Goal: Task Accomplishment & Management: Complete application form

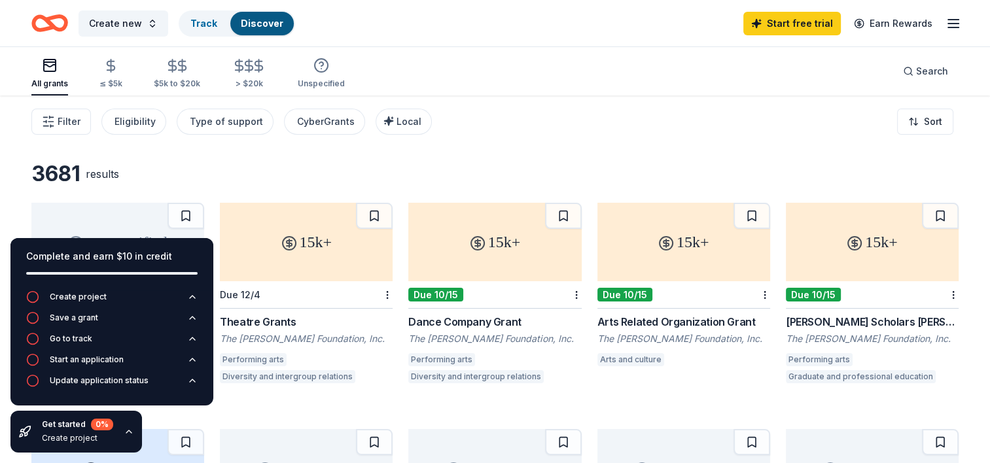
click at [328, 175] on div "3681 results" at bounding box center [495, 174] width 928 height 26
click at [129, 433] on icon "button" at bounding box center [129, 432] width 10 height 10
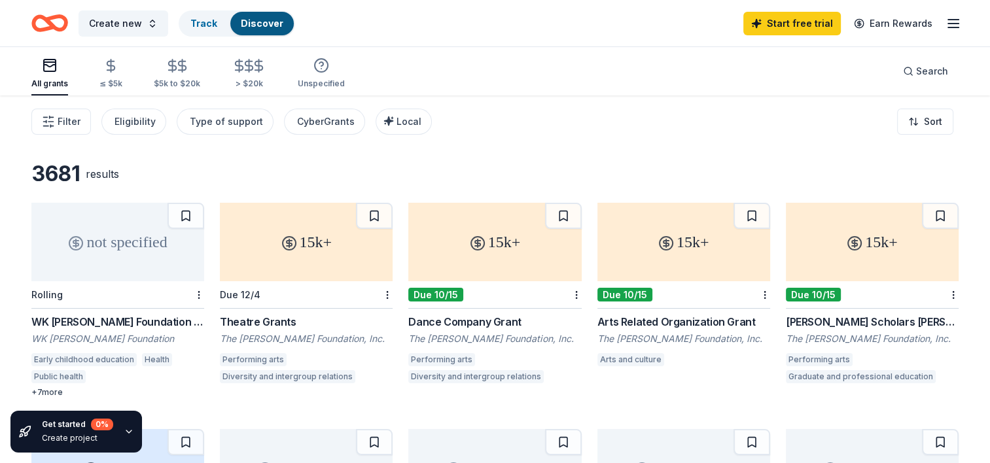
click at [270, 27] on link "Discover" at bounding box center [262, 23] width 43 height 11
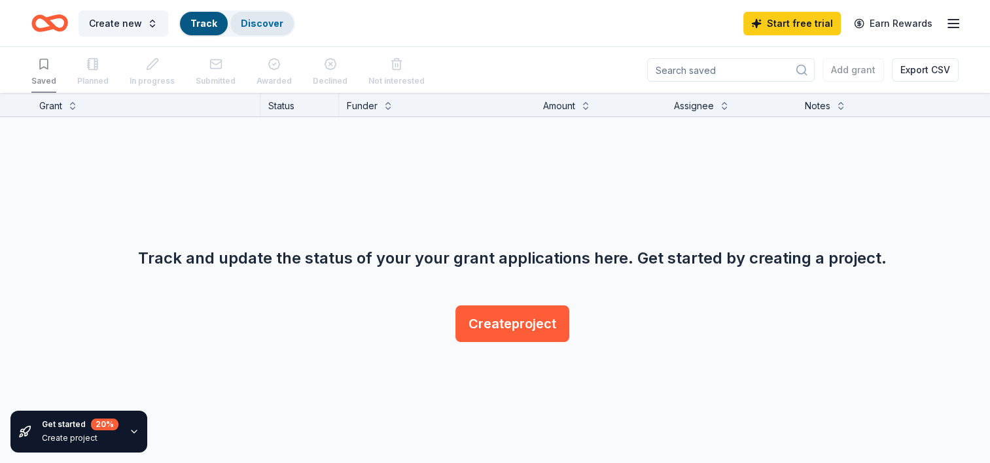
click at [247, 22] on link "Discover" at bounding box center [262, 23] width 43 height 11
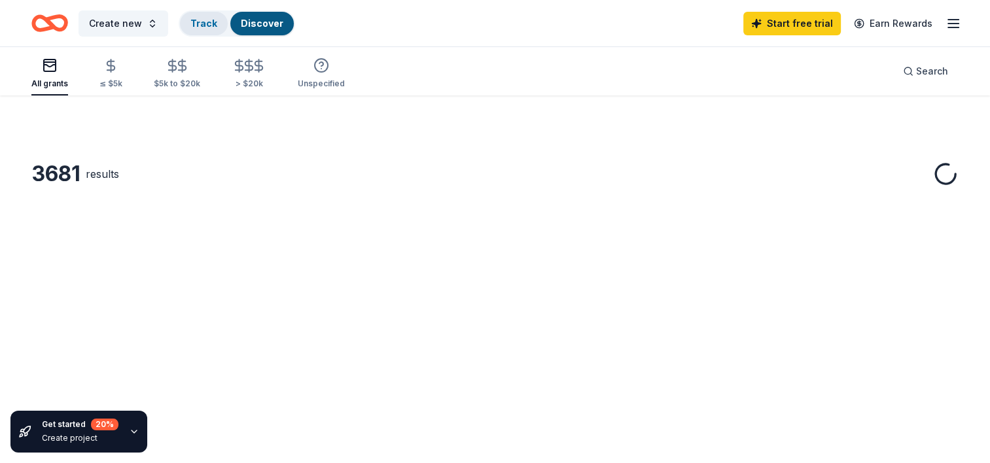
click at [199, 22] on link "Track" at bounding box center [203, 23] width 27 height 11
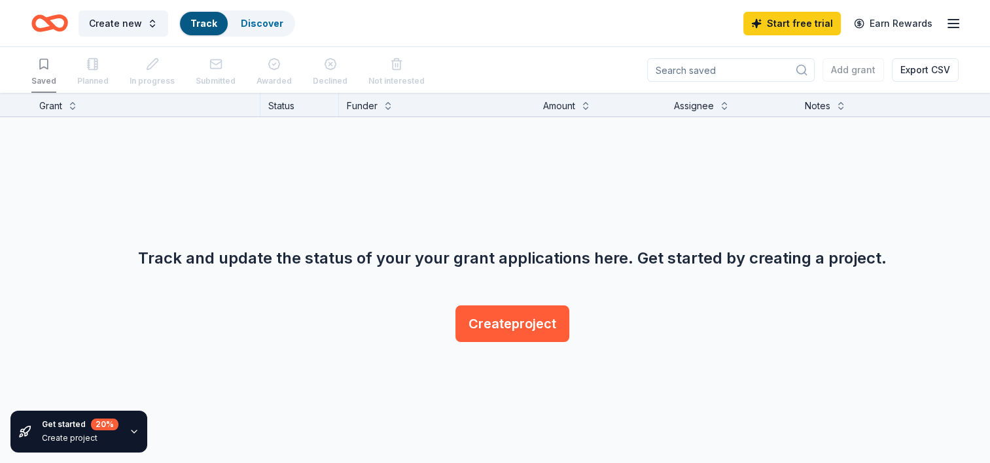
click at [729, 71] on input at bounding box center [731, 70] width 168 height 24
type input "pto"
click at [949, 21] on icon "button" at bounding box center [954, 24] width 16 height 16
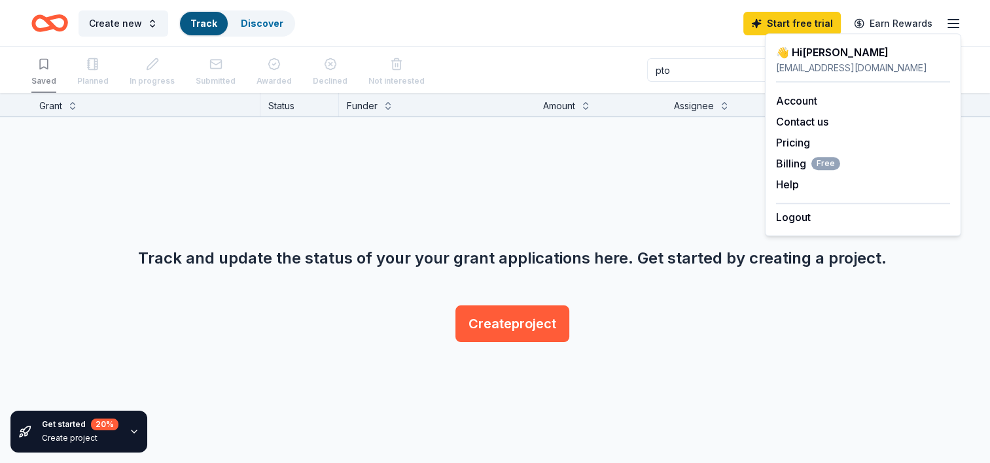
click at [949, 21] on icon "button" at bounding box center [954, 24] width 16 height 16
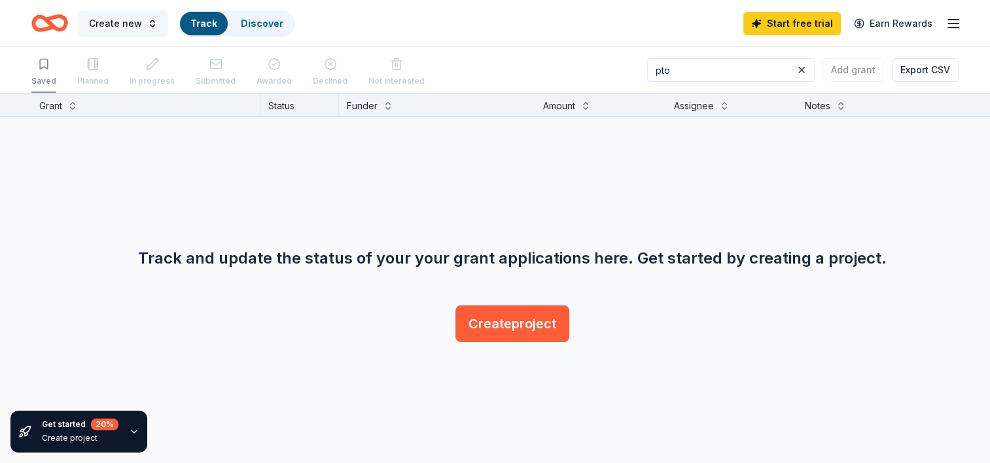
click at [144, 23] on button "Create new" at bounding box center [124, 23] width 90 height 26
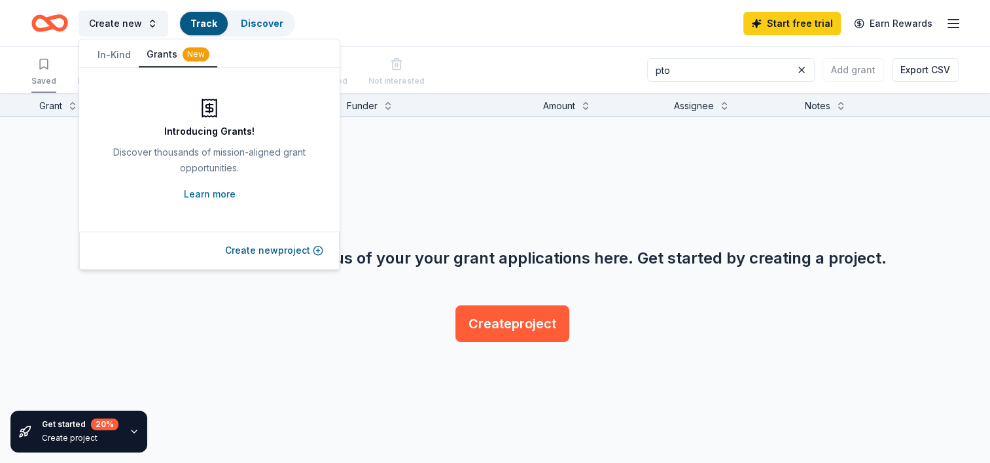
click at [348, 22] on div "Create new Track Discover Start free trial Earn Rewards" at bounding box center [495, 23] width 928 height 31
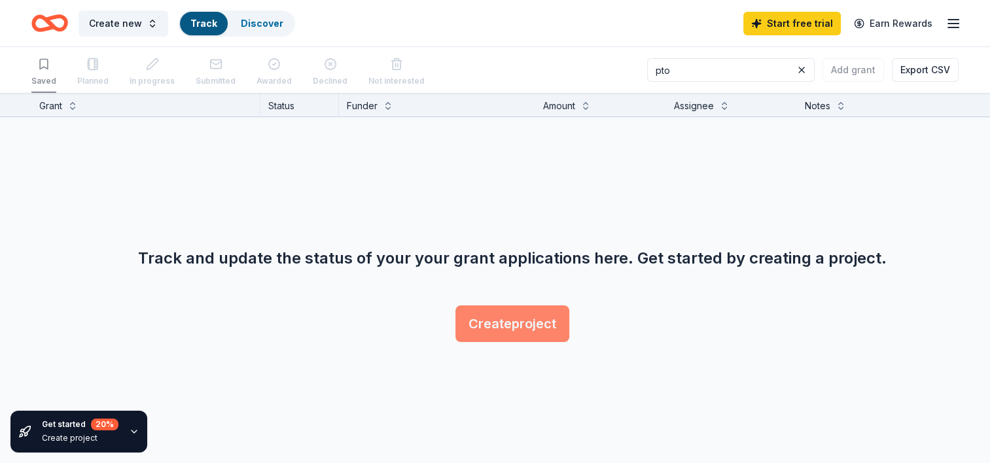
click at [512, 327] on button "Create project" at bounding box center [513, 324] width 114 height 37
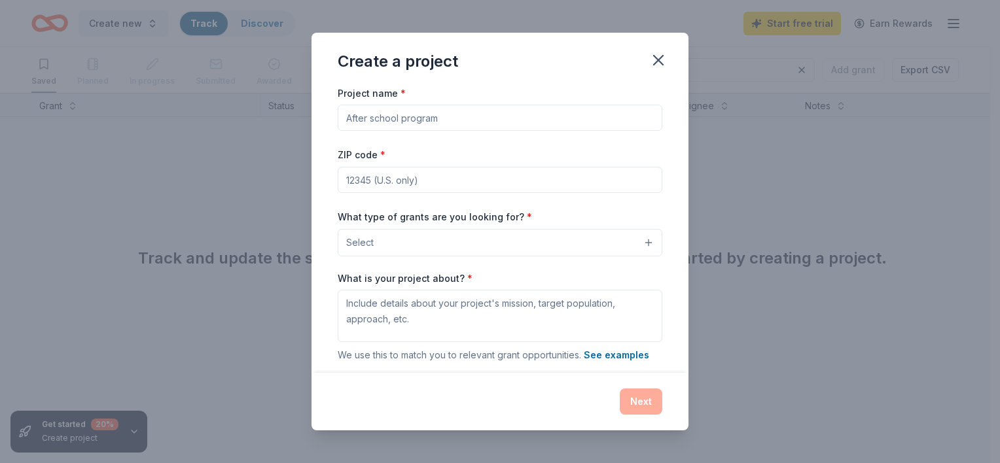
click at [406, 114] on input "Project name *" at bounding box center [500, 118] width 325 height 26
type input "Mother son dance"
click at [396, 179] on input "ZIP code *" at bounding box center [500, 180] width 325 height 26
type input "50662"
click at [420, 244] on button "Select" at bounding box center [500, 242] width 325 height 27
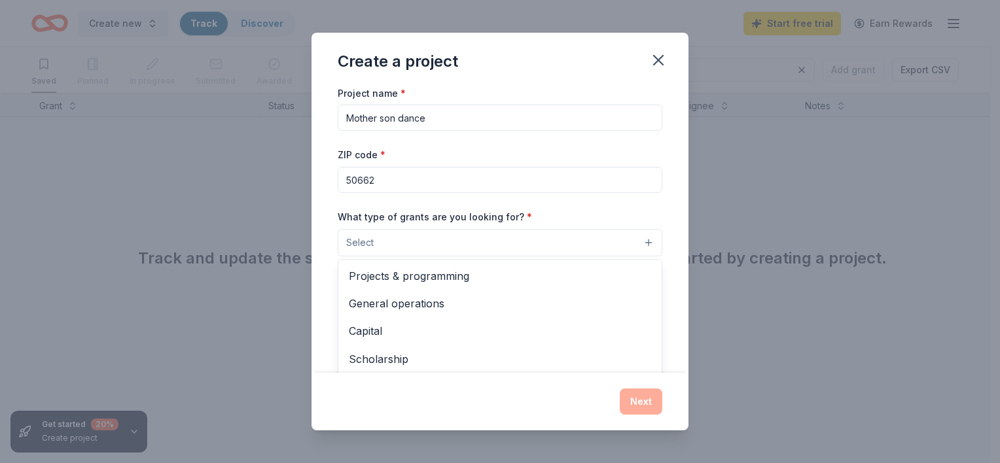
click at [404, 115] on div "Project name * Mother son dance ZIP code * 50662 What type of grants are you lo…" at bounding box center [500, 264] width 325 height 359
click at [404, 115] on input "Mother son dance" at bounding box center [500, 118] width 325 height 26
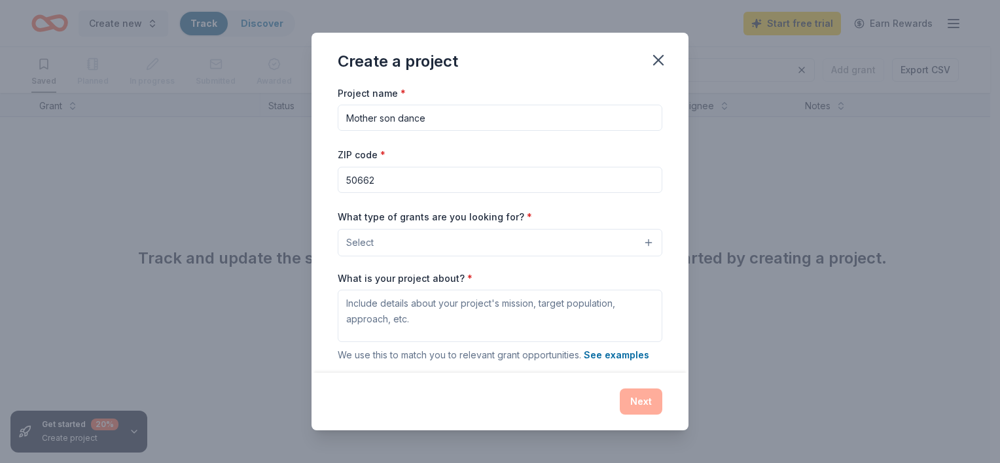
click at [404, 115] on input "Mother son dance" at bounding box center [500, 118] width 325 height 26
type input "Operational Needs"
click at [386, 230] on button "Select" at bounding box center [500, 242] width 325 height 27
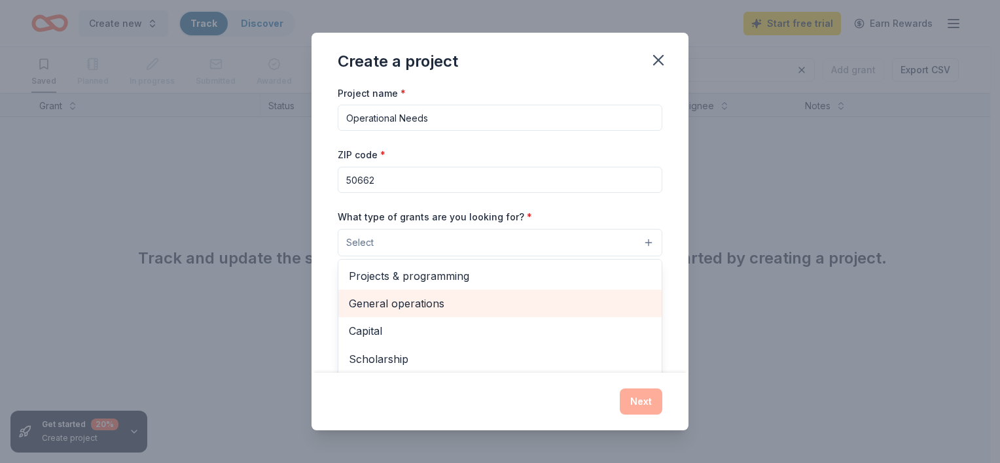
click at [380, 309] on span "General operations" at bounding box center [500, 303] width 302 height 17
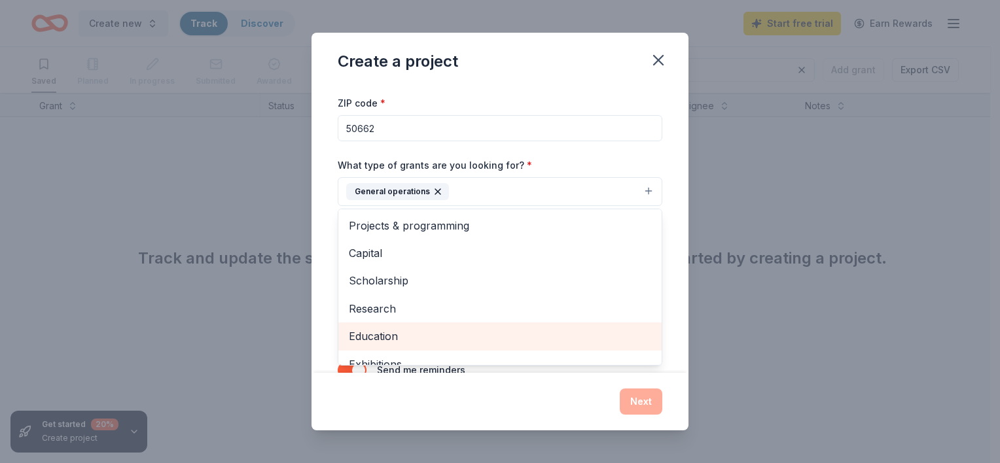
scroll to position [93, 0]
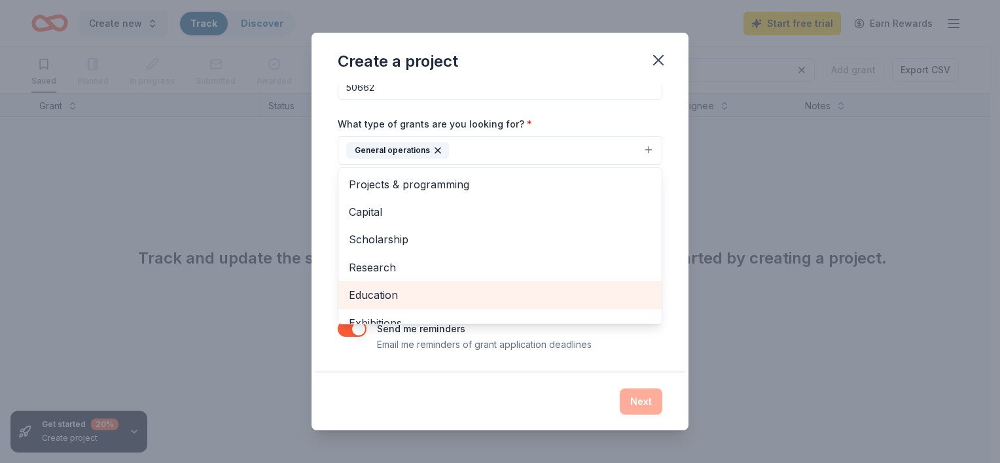
click at [372, 300] on span "Education" at bounding box center [500, 295] width 302 height 17
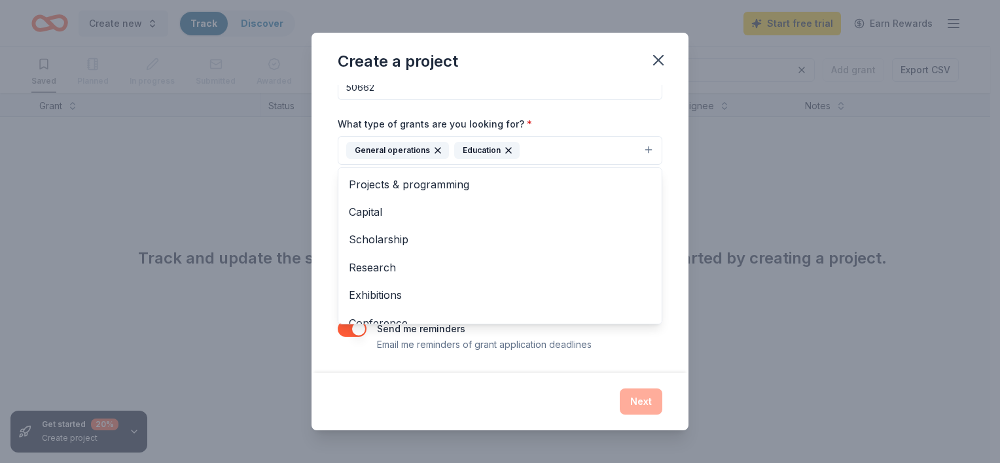
click at [322, 284] on div "Project name * Operational Needs ZIP code * 50662 What type of grants are you l…" at bounding box center [500, 229] width 377 height 288
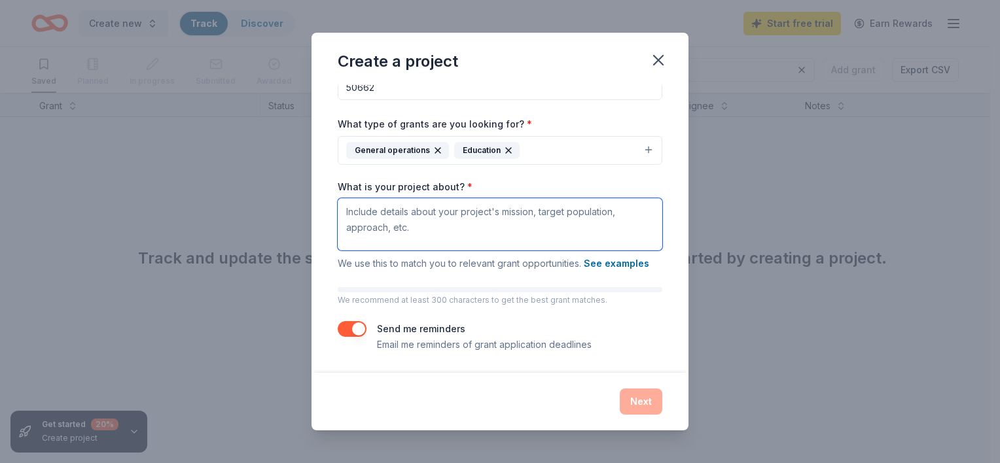
click at [405, 217] on textarea "What is your project about? *" at bounding box center [500, 224] width 325 height 52
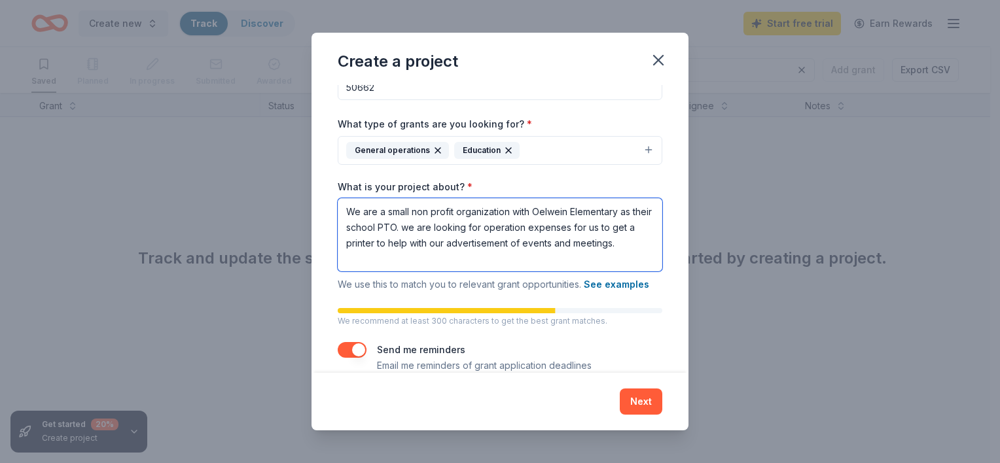
type textarea "We are a small non profit organization with Oelwein Elementary as their school …"
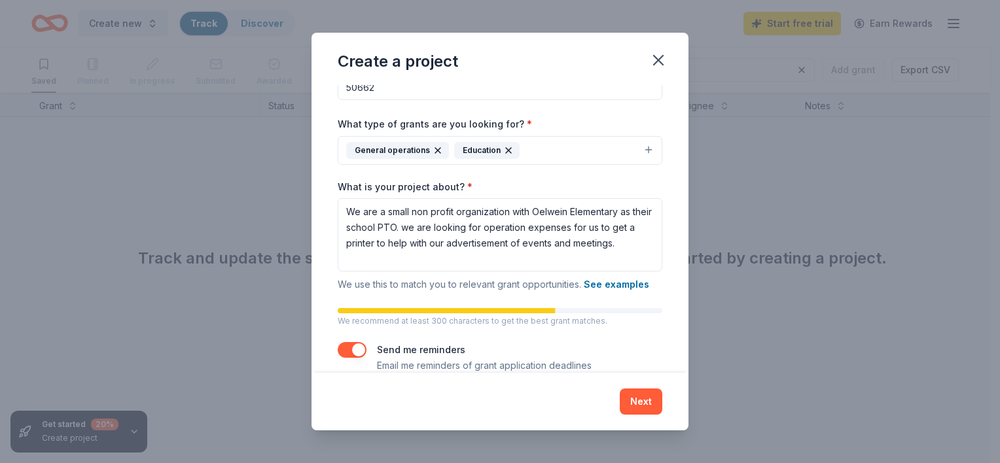
click at [356, 346] on div "Project name * Operational Needs ZIP code * 50662 What type of grants are you l…" at bounding box center [500, 183] width 325 height 382
click at [355, 344] on button "button" at bounding box center [352, 350] width 29 height 16
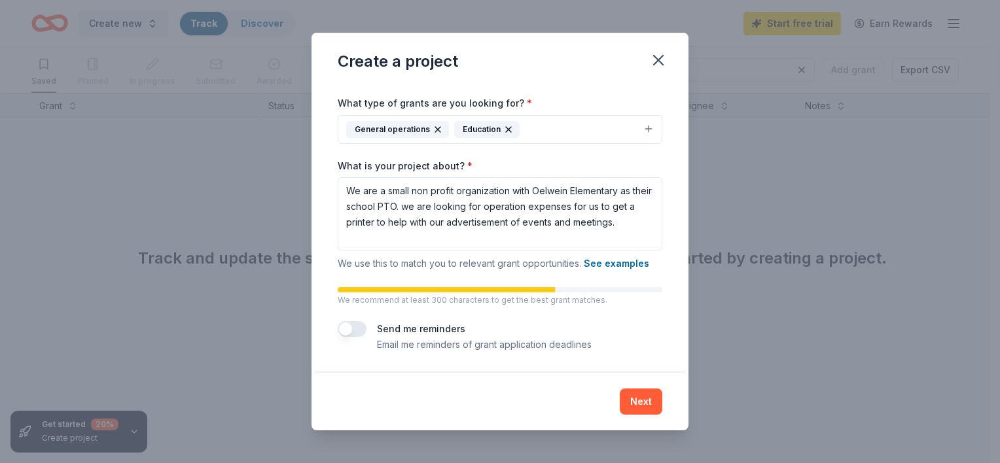
click at [641, 402] on button "Next" at bounding box center [641, 402] width 43 height 26
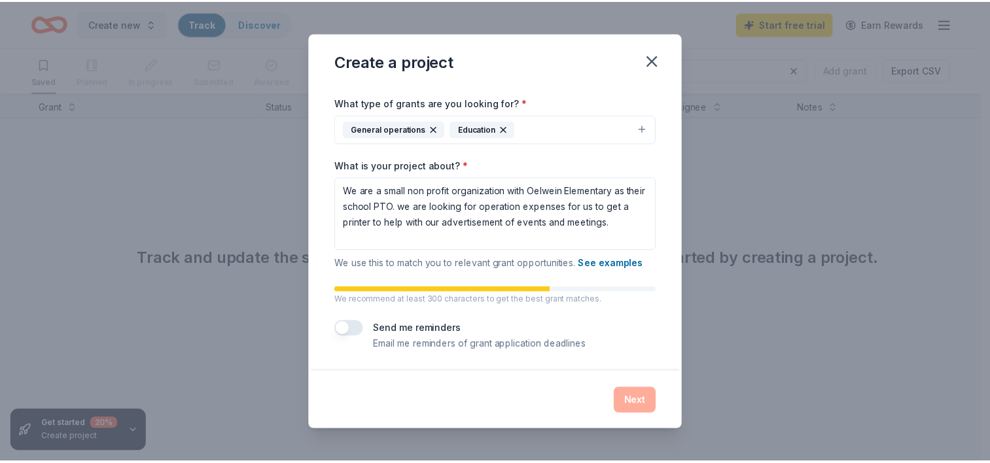
scroll to position [0, 0]
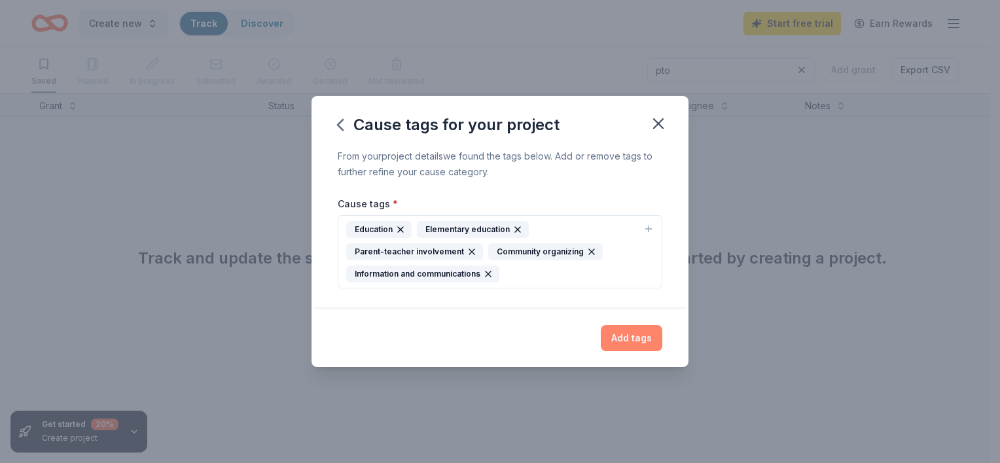
click at [643, 334] on button "Add tags" at bounding box center [632, 338] width 62 height 26
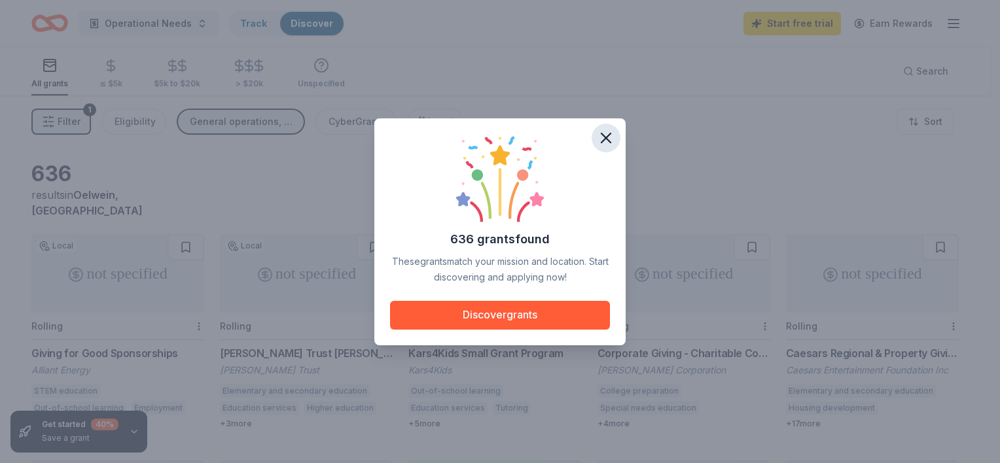
click at [609, 139] on icon "button" at bounding box center [606, 138] width 18 height 18
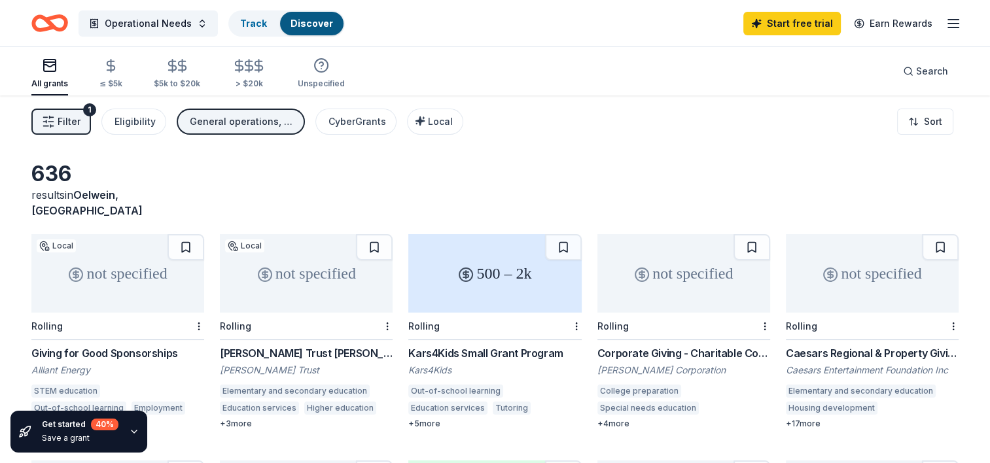
click at [123, 346] on div "Giving for Good Sponsorships" at bounding box center [117, 354] width 173 height 16
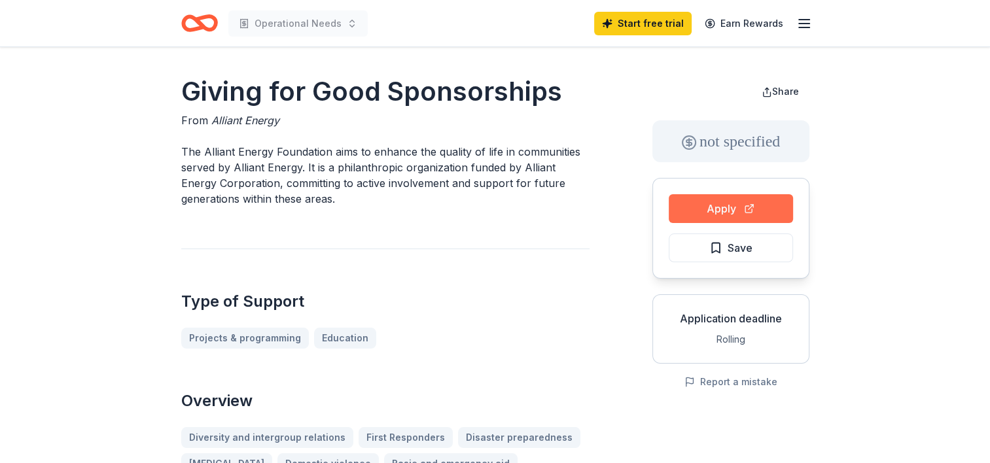
click at [706, 207] on button "Apply" at bounding box center [731, 208] width 124 height 29
